Goal: Information Seeking & Learning: Learn about a topic

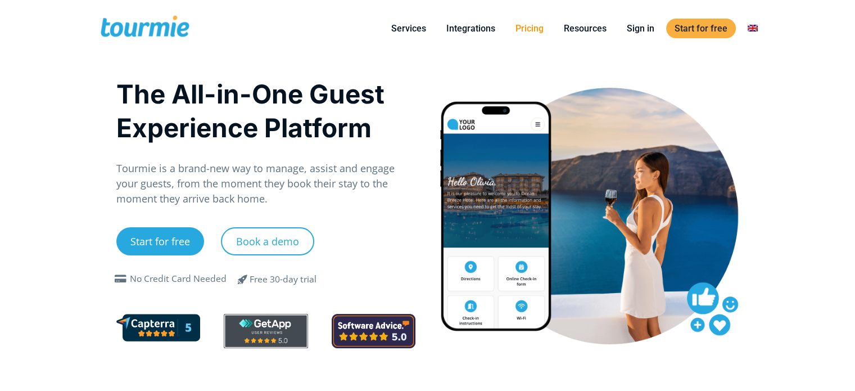
click at [530, 24] on link "Pricing" at bounding box center [529, 28] width 45 height 14
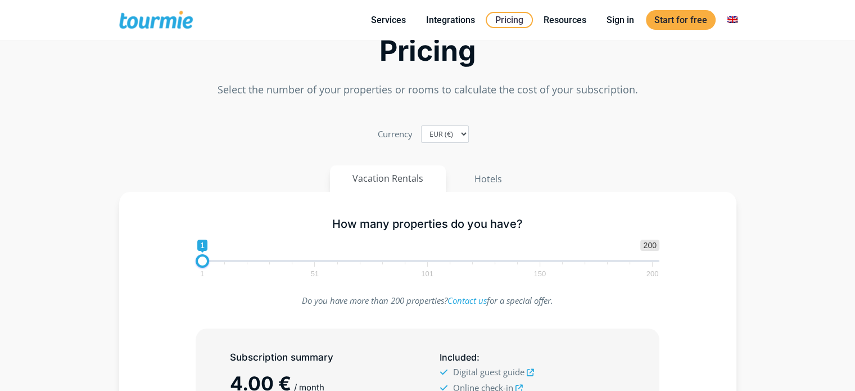
scroll to position [113, 0]
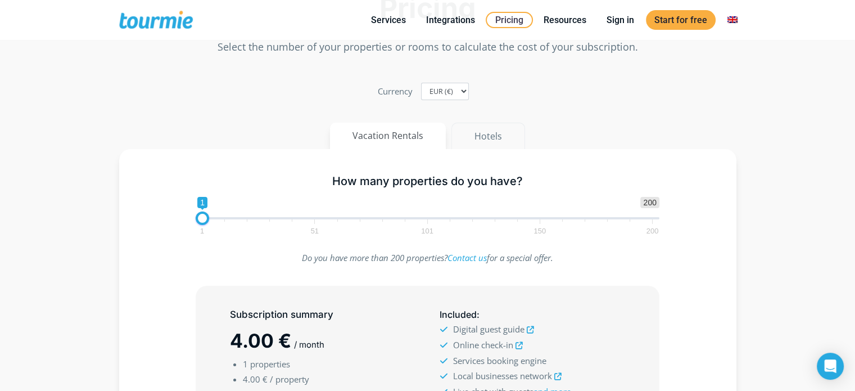
click at [486, 134] on button "Hotels" at bounding box center [488, 136] width 74 height 27
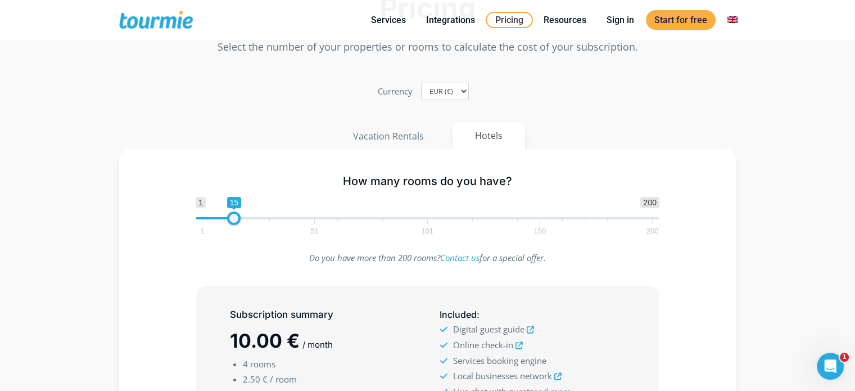
type input "16"
drag, startPoint x: 207, startPoint y: 220, endPoint x: 235, endPoint y: 223, distance: 28.3
click at [235, 223] on span at bounding box center [236, 217] width 13 height 13
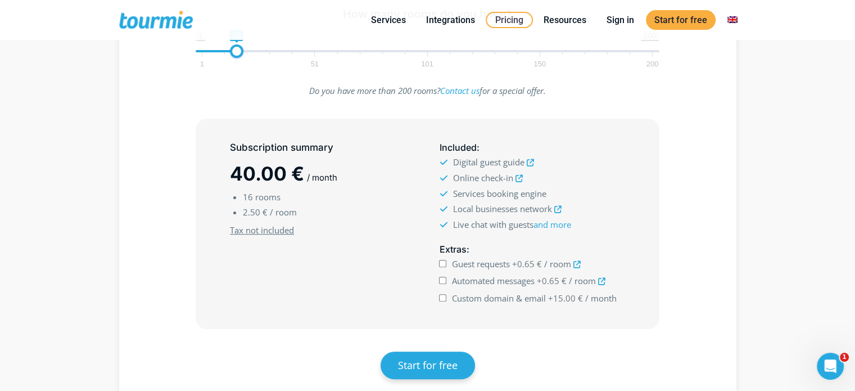
scroll to position [284, 0]
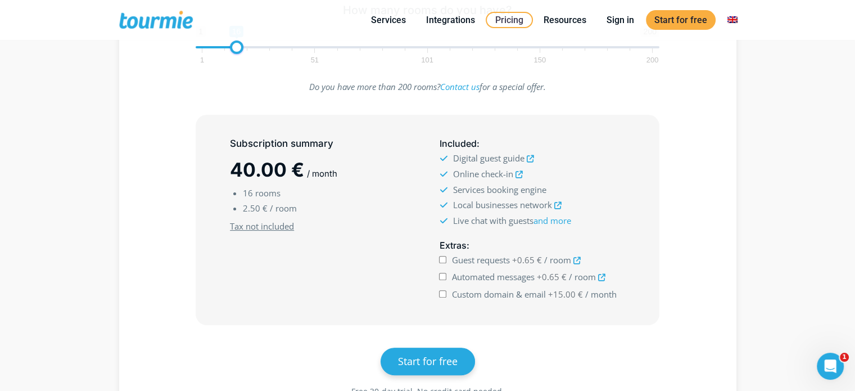
click at [440, 258] on input "Guest requests +0.65 € / room" at bounding box center [442, 259] width 7 height 7
checkbox input "true"
click at [443, 275] on input "Automated messages +0.65 € / room" at bounding box center [442, 276] width 7 height 7
checkbox input "true"
click at [442, 291] on input "Custom domain & email +15.00 € / month" at bounding box center [442, 293] width 7 height 7
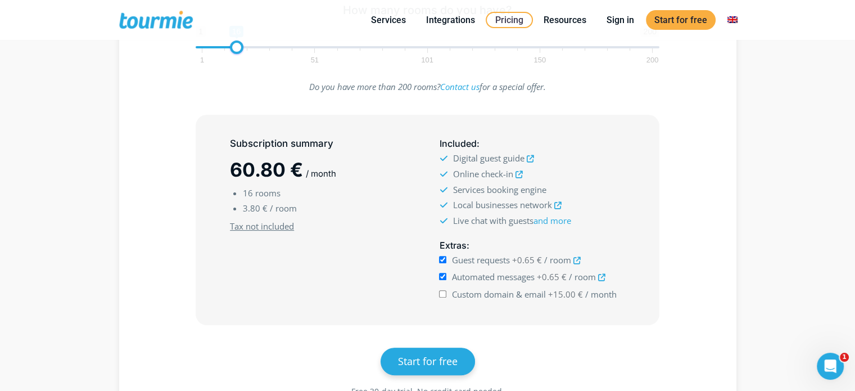
checkbox input "true"
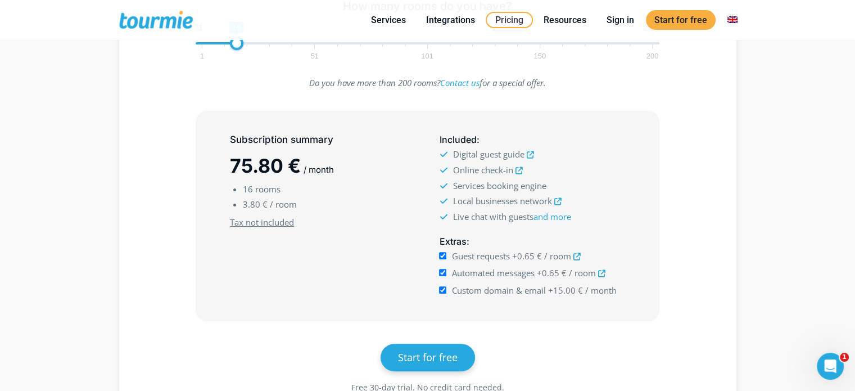
scroll to position [288, 0]
click at [145, 143] on div "Subscription summary 75.80 € / month 16 rooms 3.80 € / room Minimum subscriptio…" at bounding box center [428, 216] width 585 height 210
